Goal: Information Seeking & Learning: Learn about a topic

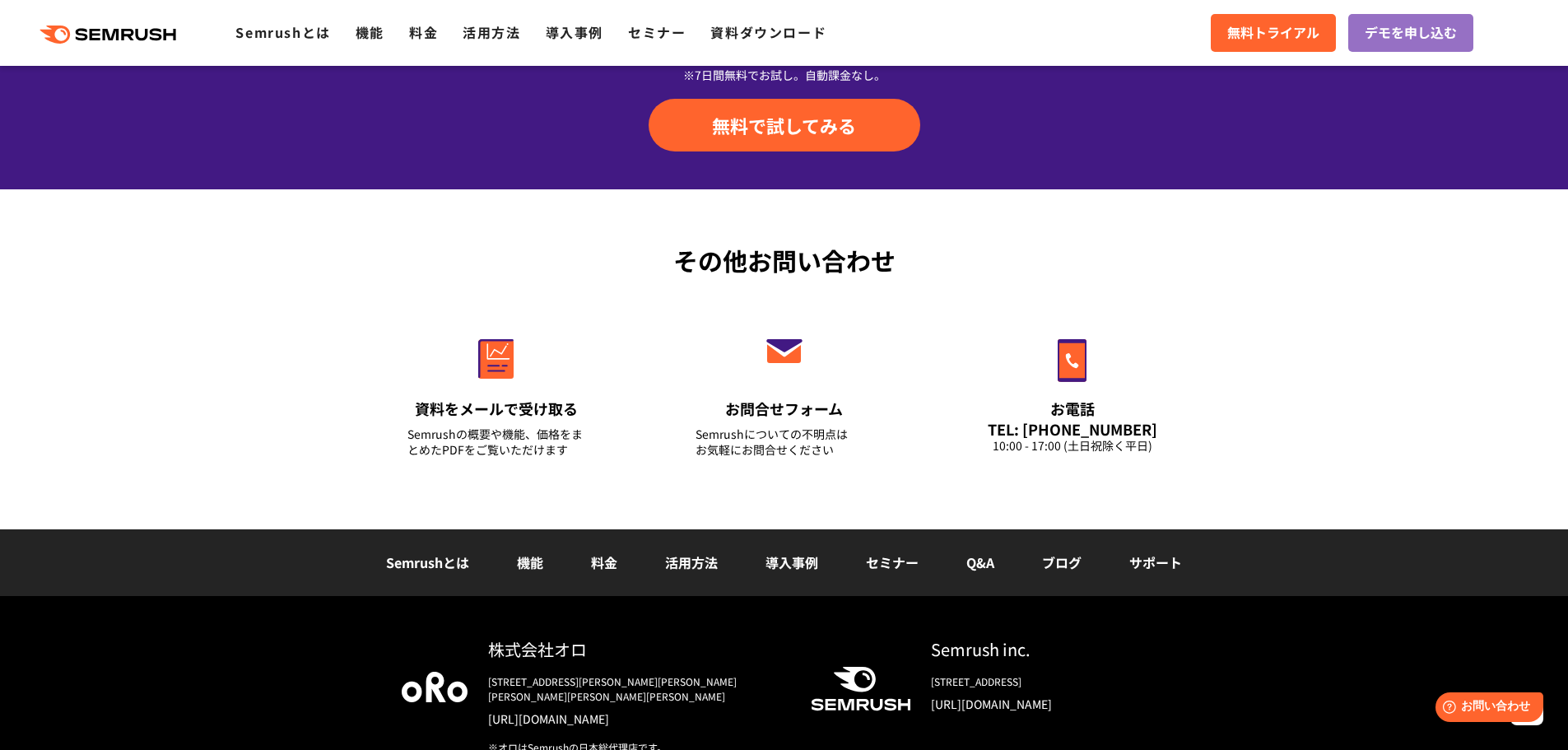
scroll to position [5762, 0]
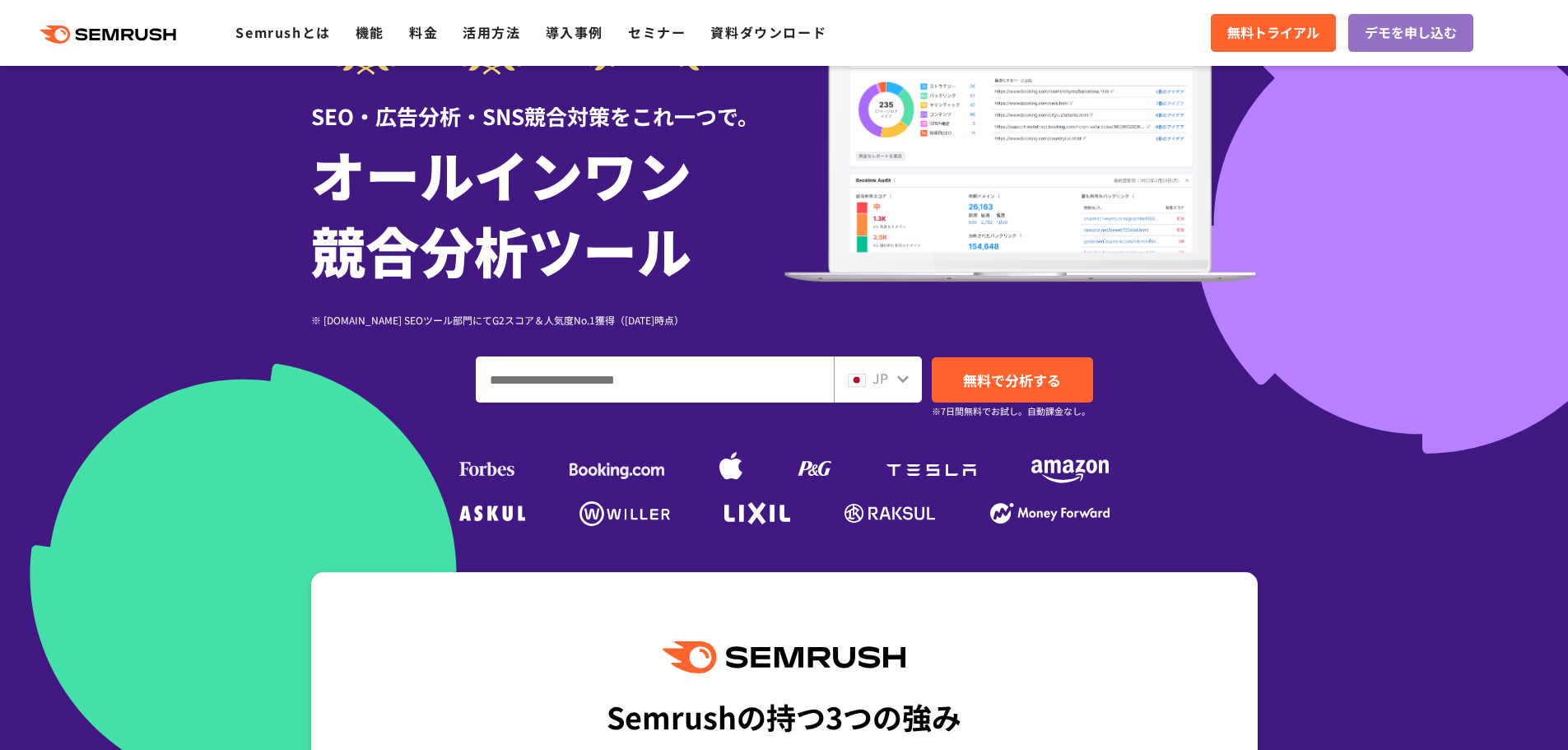
scroll to position [142, 0]
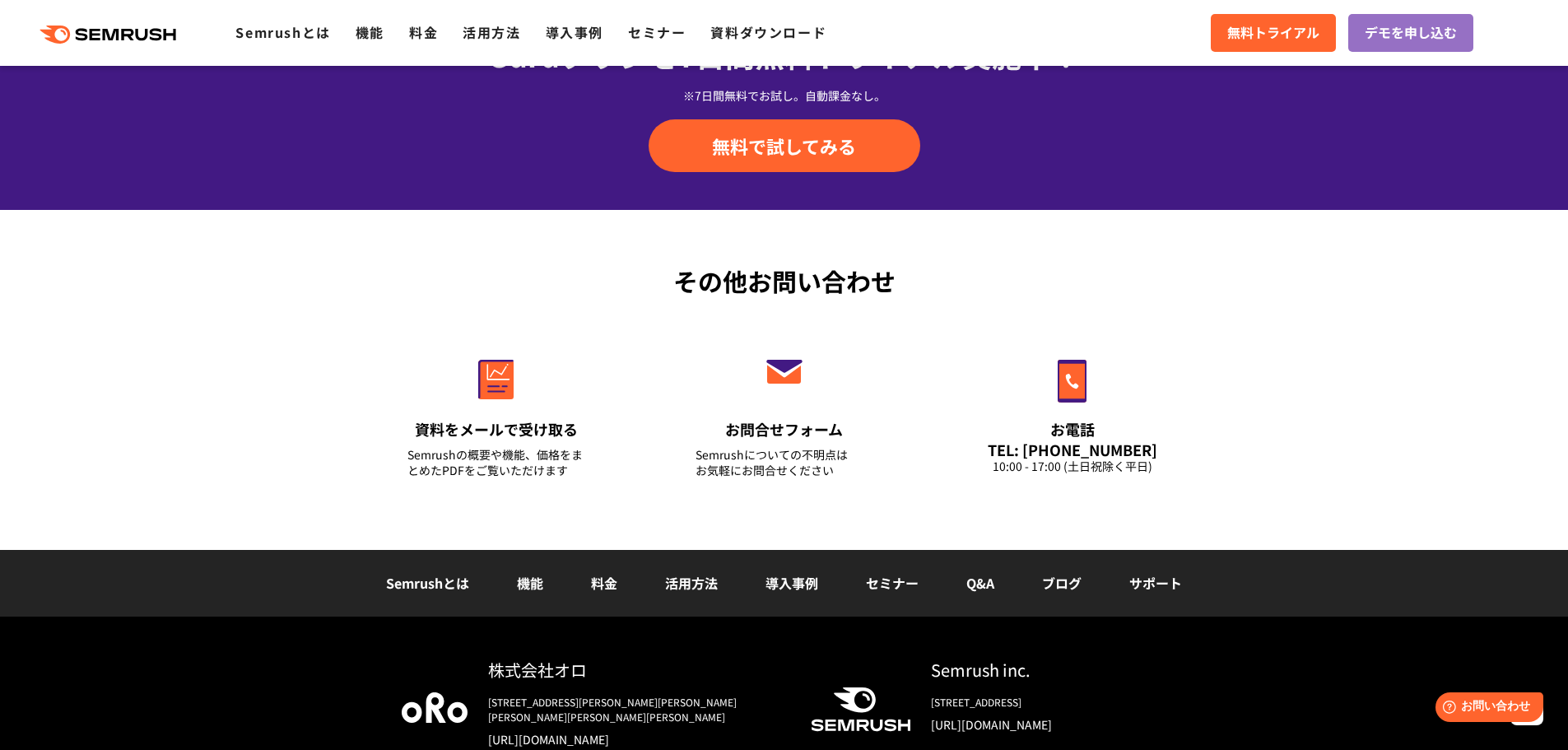
scroll to position [5762, 0]
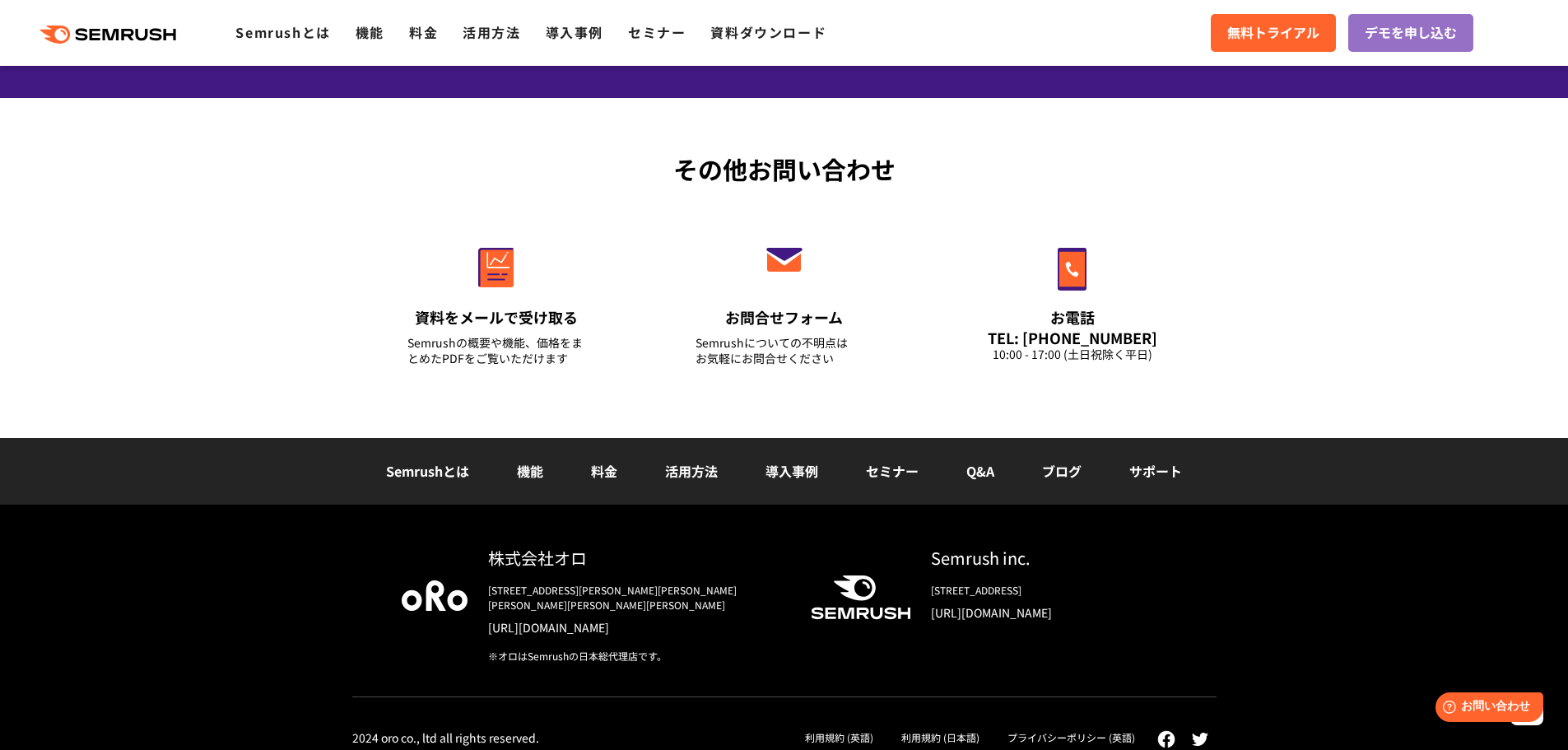
click at [429, 472] on link "Semrushとは" at bounding box center [427, 471] width 83 height 20
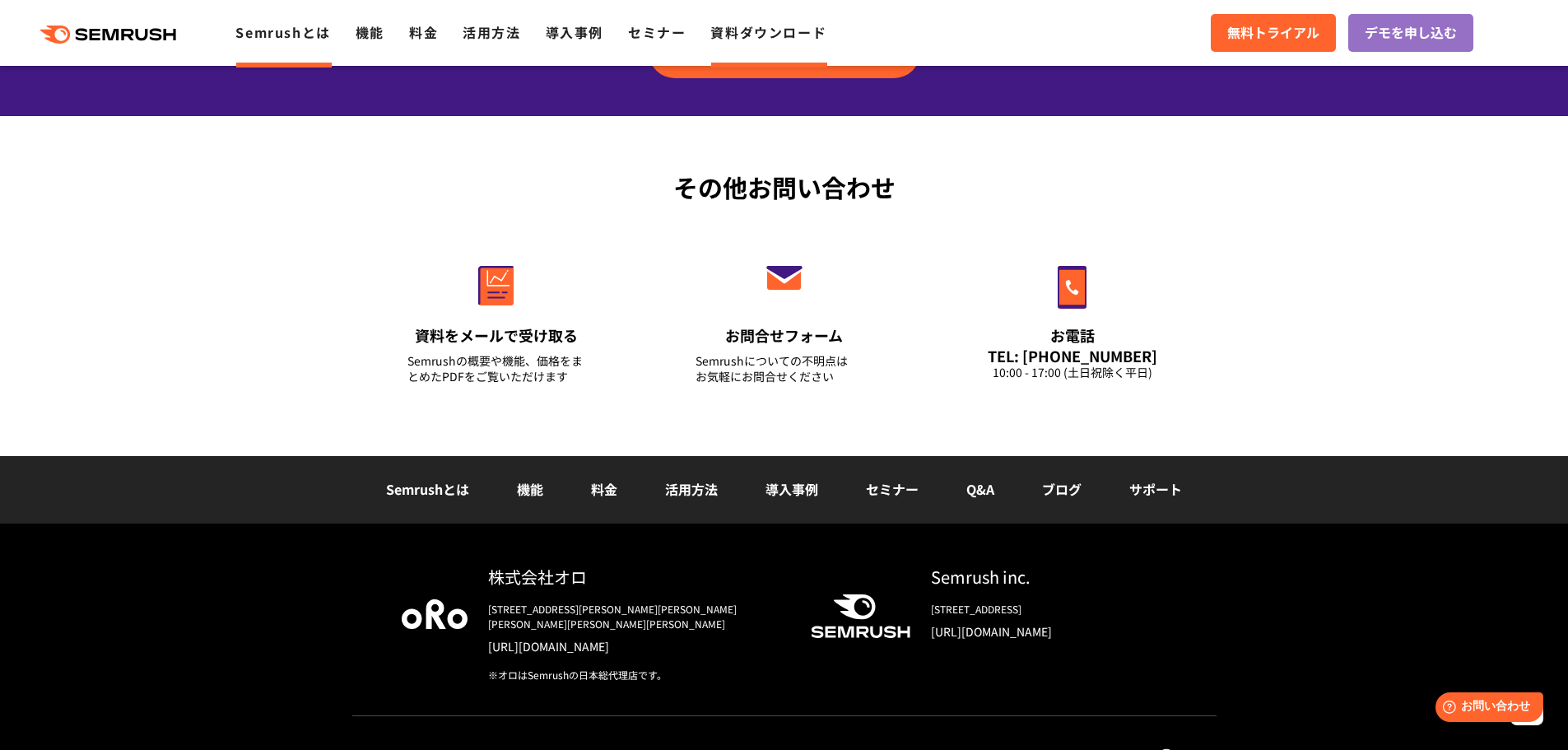
scroll to position [3957, 0]
